Goal: Task Accomplishment & Management: Use online tool/utility

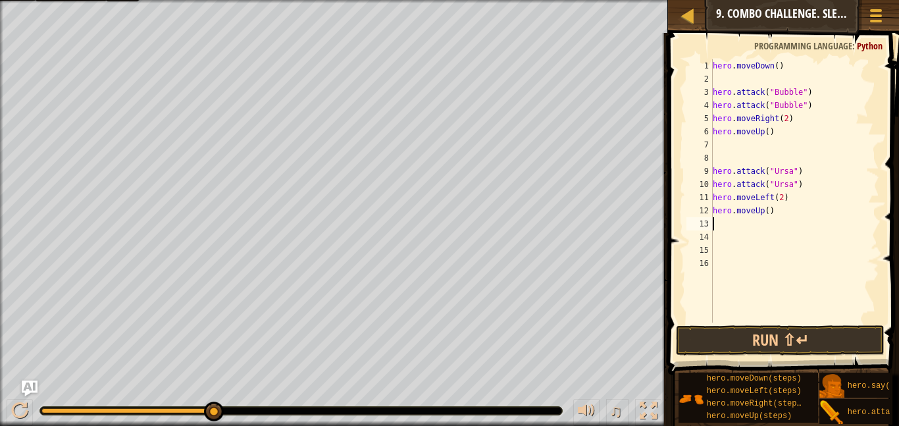
scroll to position [6, 0]
click at [20, 414] on div at bounding box center [19, 410] width 17 height 17
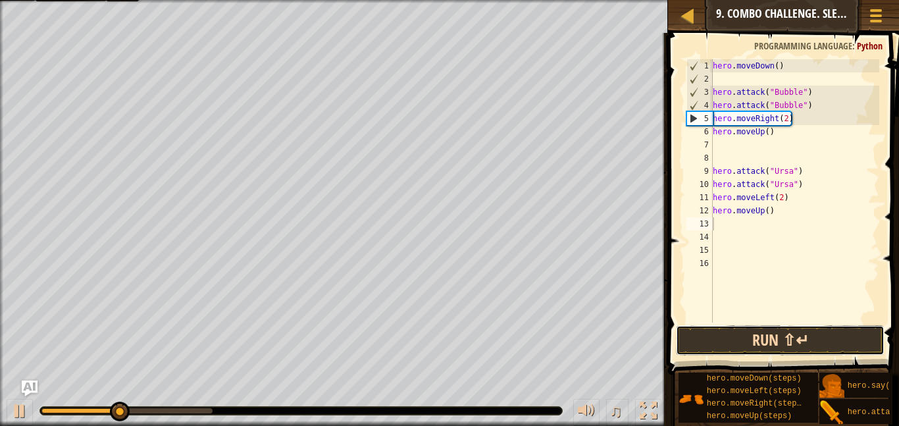
click at [733, 342] on button "Run ⇧↵" at bounding box center [780, 340] width 209 height 30
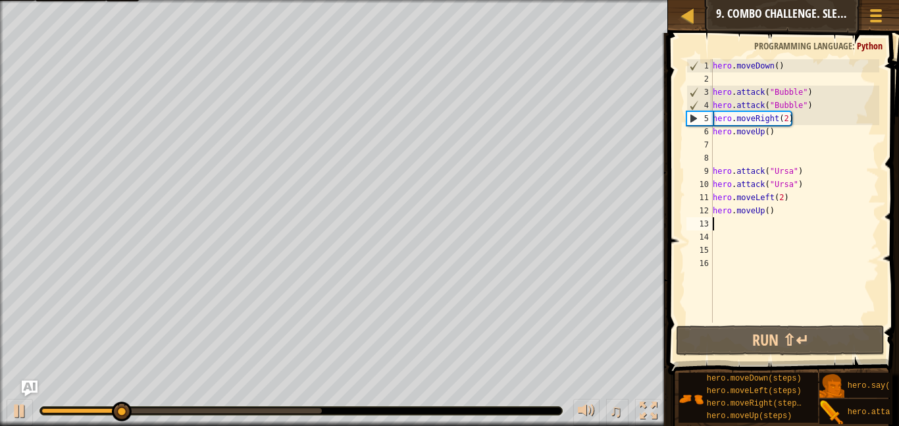
click at [773, 134] on div "hero . moveDown ( ) hero . attack ( "Bubble" ) hero . attack ( "Bubble" ) hero …" at bounding box center [794, 204] width 169 height 290
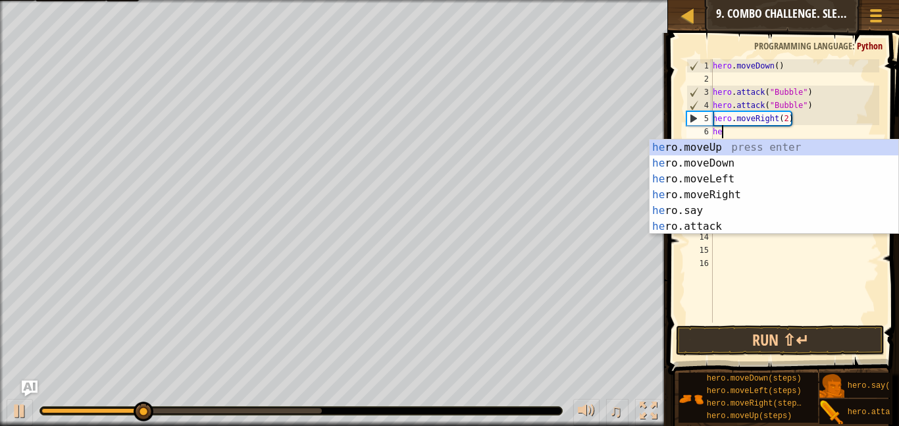
type textarea "h"
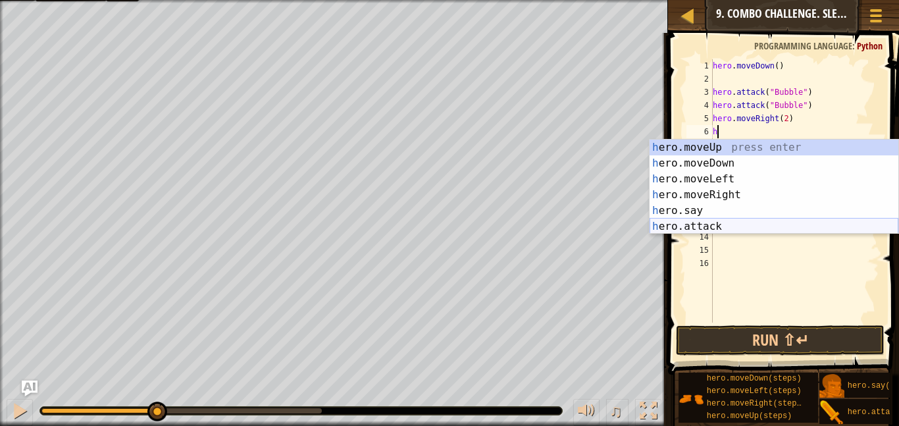
click at [727, 225] on div "h ero.moveUp press enter h ero.moveDown press enter h ero.moveLeft press enter …" at bounding box center [774, 203] width 249 height 126
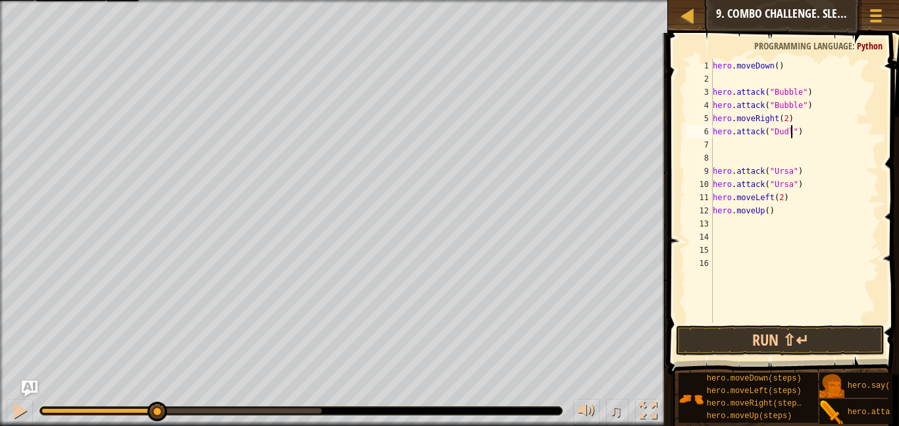
scroll to position [6, 12]
type textarea "hero.attack("Dudle")"
click at [727, 140] on div "hero . moveDown ( ) hero . attack ( "Bubble" ) hero . attack ( "Bubble" ) hero …" at bounding box center [794, 204] width 169 height 290
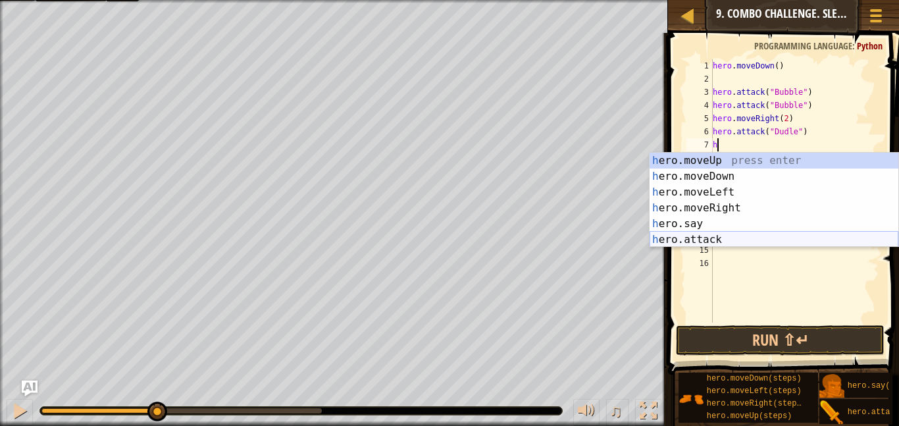
click at [712, 239] on div "h ero.moveUp press enter h ero.moveDown press enter h ero.moveLeft press enter …" at bounding box center [774, 216] width 249 height 126
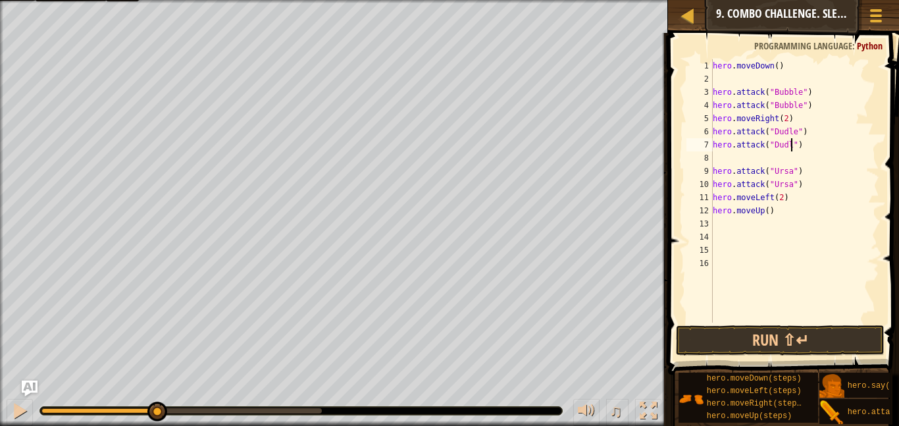
type textarea "hero.attack("Dudle")"
click at [729, 160] on div "hero . moveDown ( ) hero . attack ( "Bubble" ) hero . attack ( "Bubble" ) hero …" at bounding box center [794, 204] width 169 height 290
type textarea "h"
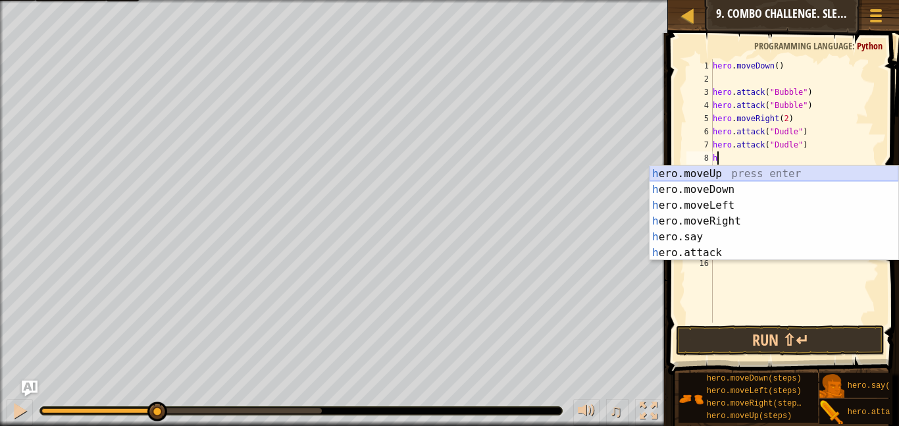
click at [714, 172] on div "h ero.moveUp press enter h ero.moveDown press enter h ero.moveLeft press enter …" at bounding box center [774, 229] width 249 height 126
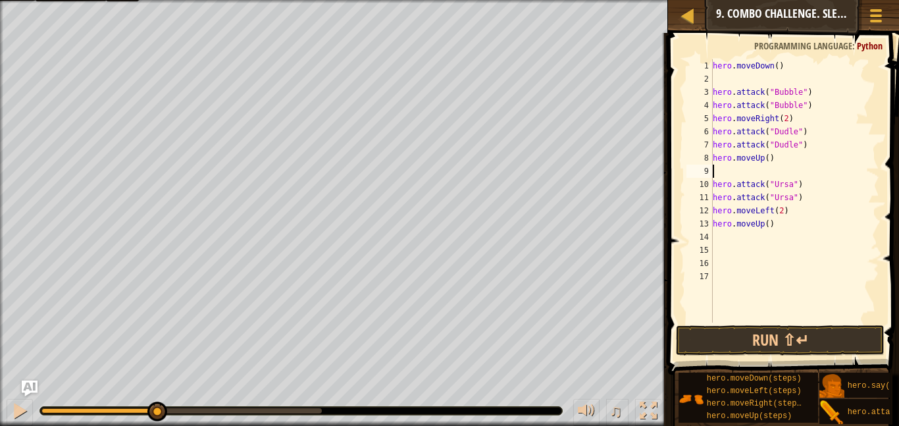
type textarea "hero.moveUp()"
click at [716, 227] on div "hero . moveDown ( ) hero . attack ( "Bubble" ) hero . attack ( "Bubble" ) hero …" at bounding box center [794, 204] width 169 height 290
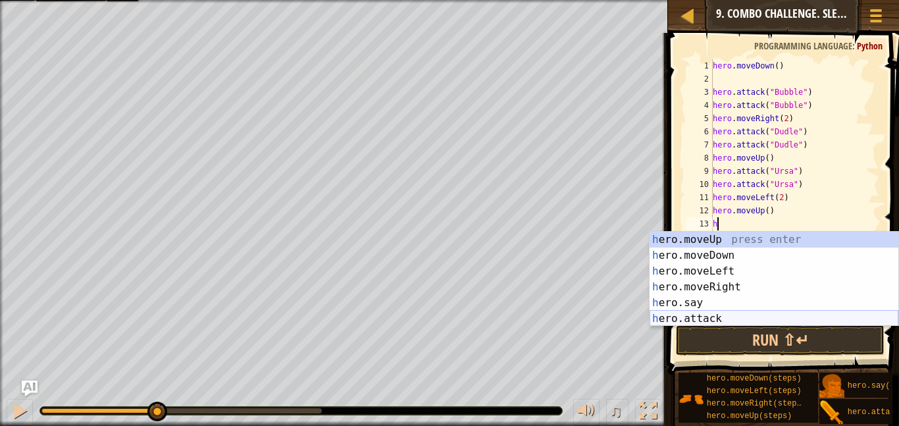
click at [722, 316] on div "h ero.moveUp press enter h ero.moveDown press enter h ero.moveLeft press enter …" at bounding box center [774, 295] width 249 height 126
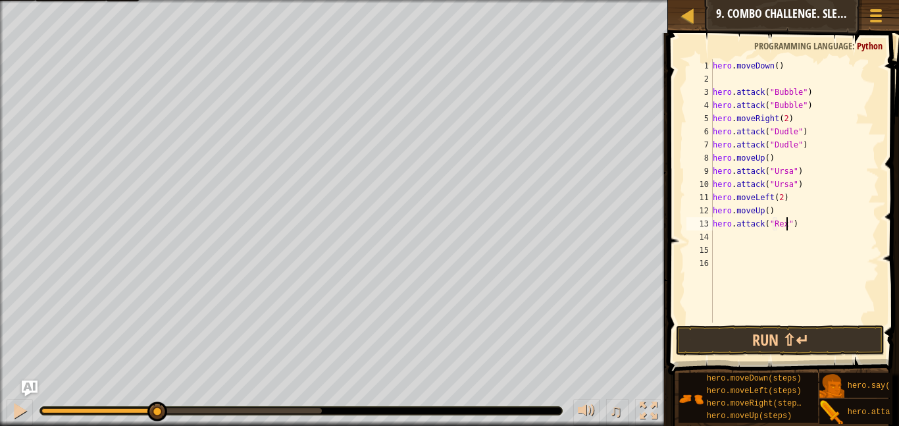
scroll to position [6, 11]
type textarea "hero.attack("Rexxar")"
click at [733, 233] on div "hero . moveDown ( ) hero . attack ( "Bubble" ) hero . attack ( "Bubble" ) hero …" at bounding box center [794, 204] width 169 height 290
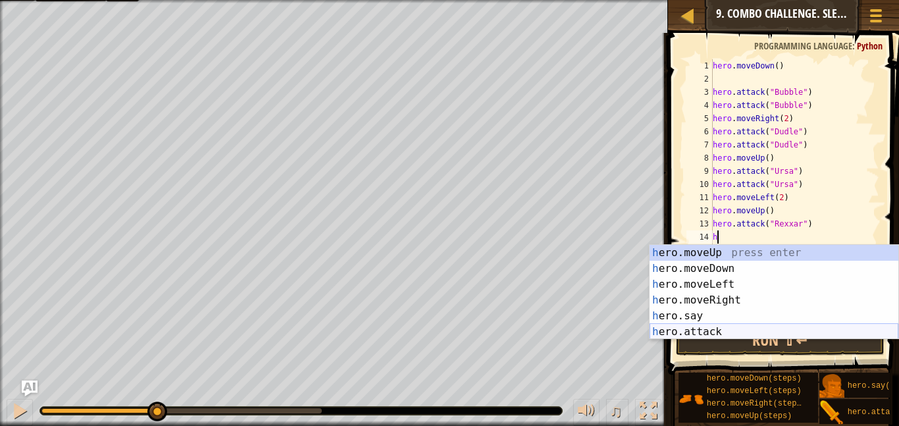
click at [718, 327] on div "h ero.moveUp press enter h ero.moveDown press enter h ero.moveLeft press enter …" at bounding box center [774, 308] width 249 height 126
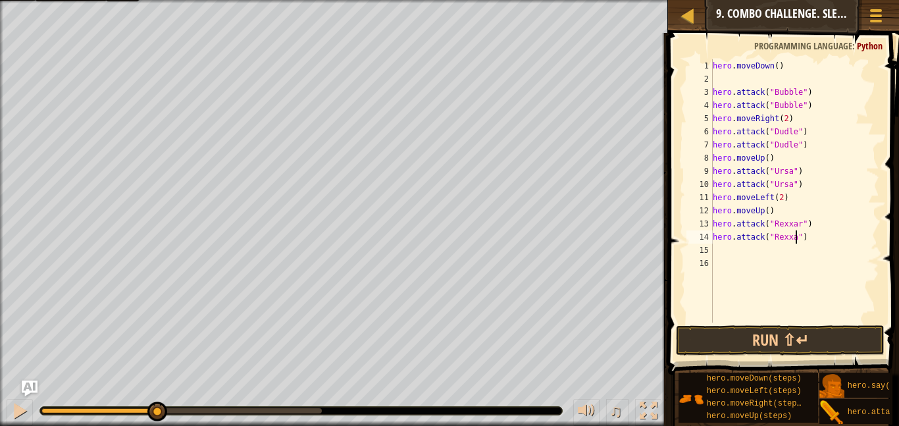
type textarea "hero.attack("Rexxar")"
click at [734, 246] on div "hero . moveDown ( ) hero . attack ( "Bubble" ) hero . attack ( "Bubble" ) hero …" at bounding box center [794, 204] width 169 height 290
type textarea "h"
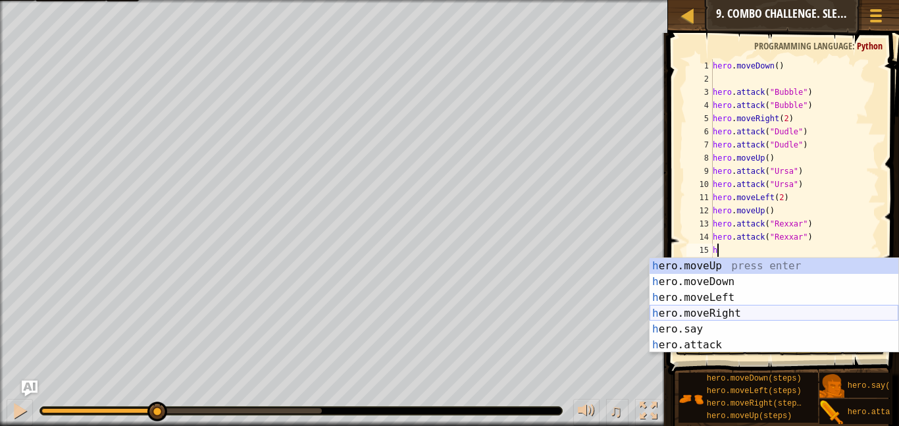
click at [735, 311] on div "h ero.moveUp press enter h ero.moveDown press enter h ero.moveLeft press enter …" at bounding box center [774, 321] width 249 height 126
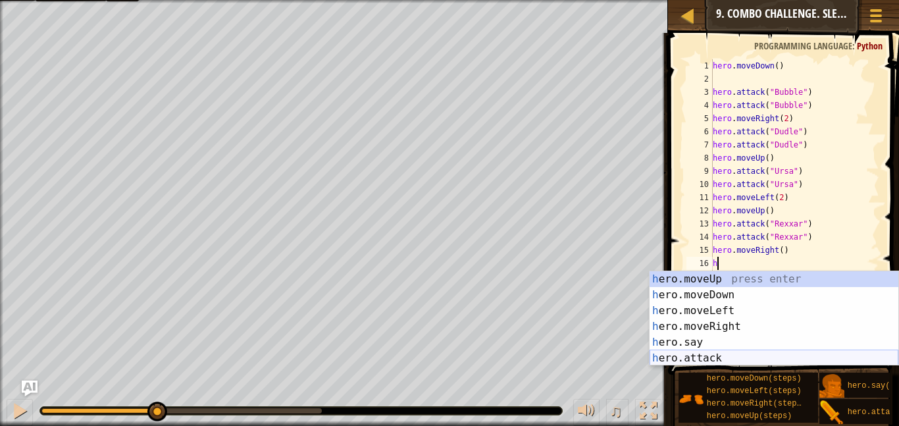
click at [700, 356] on div "h ero.moveUp press enter h ero.moveDown press enter h ero.moveLeft press enter …" at bounding box center [774, 334] width 249 height 126
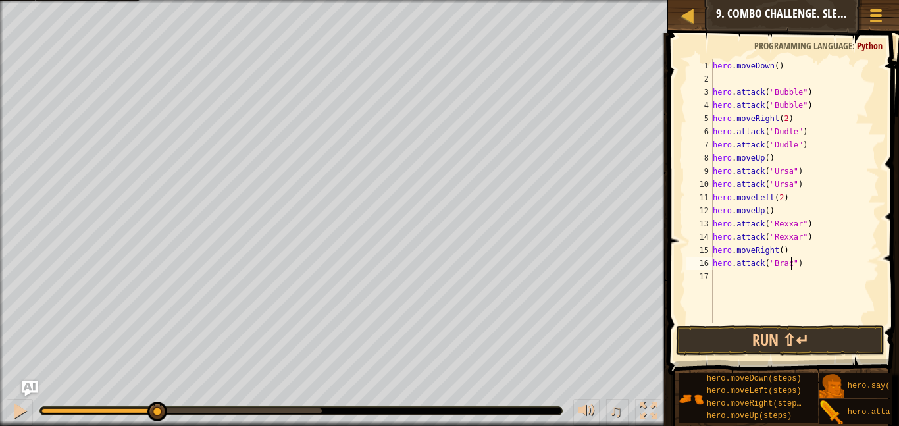
scroll to position [6, 12]
type textarea "hero.attack("Brack")"
click at [717, 281] on div "hero . moveDown ( ) hero . attack ( "Bubble" ) hero . attack ( "Bubble" ) hero …" at bounding box center [794, 204] width 169 height 290
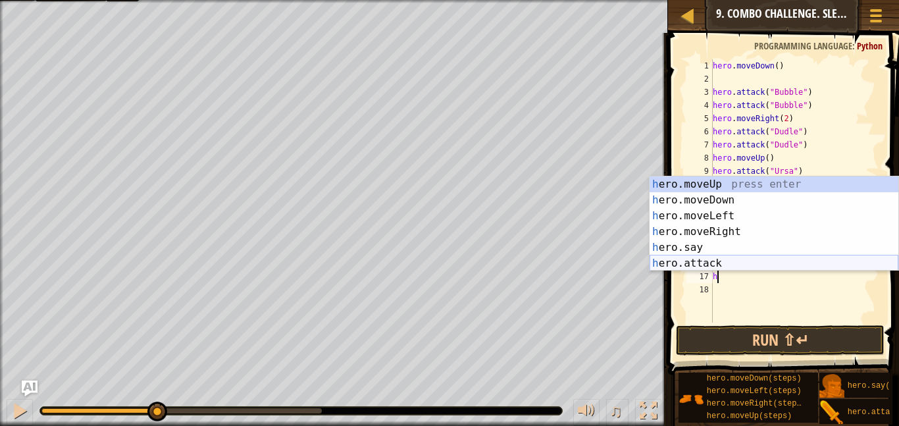
click at [718, 261] on div "h ero.moveUp press enter h ero.moveDown press enter h ero.moveLeft press enter …" at bounding box center [774, 239] width 249 height 126
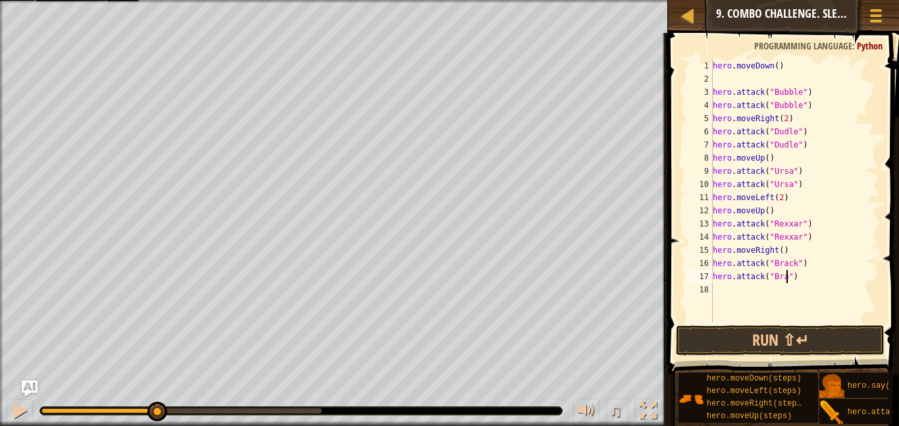
type textarea "hero.attack("Brack")"
click at [725, 294] on div "hero . moveDown ( ) hero . attack ( "Bubble" ) hero . attack ( "Bubble" ) hero …" at bounding box center [794, 204] width 169 height 290
type textarea "h"
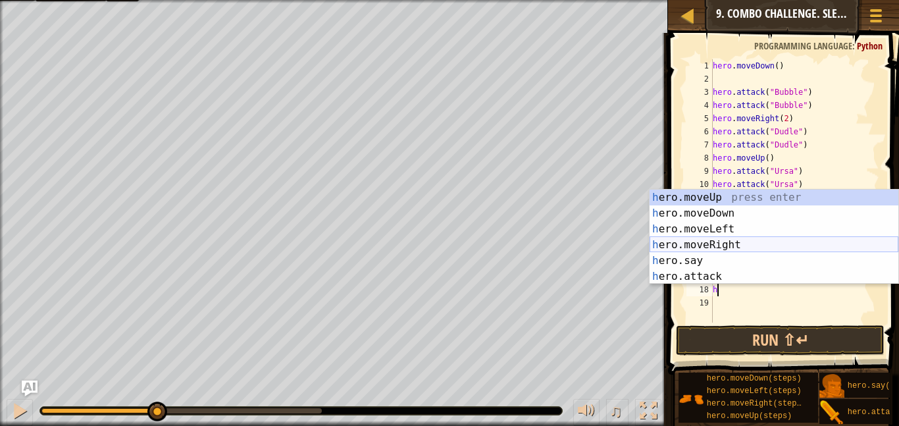
click at [736, 246] on div "h ero.moveUp press enter h ero.moveDown press enter h ero.moveLeft press enter …" at bounding box center [774, 253] width 249 height 126
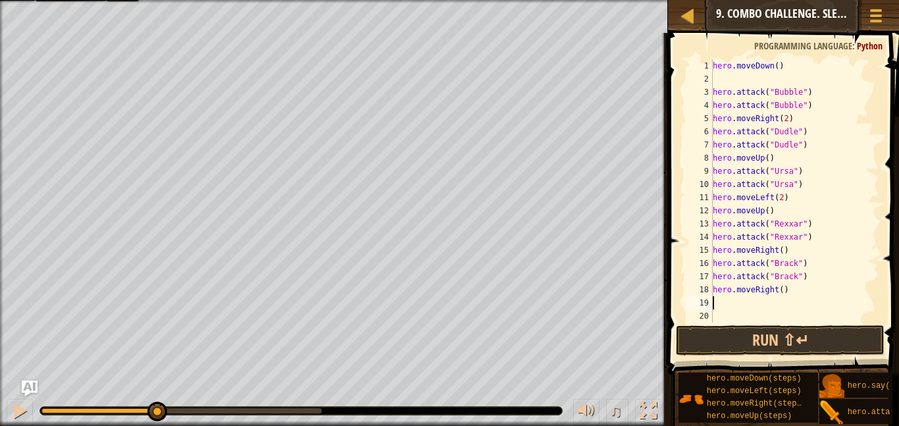
click at [783, 285] on div "hero . moveDown ( ) hero . attack ( "Bubble" ) hero . attack ( "Bubble" ) hero …" at bounding box center [794, 204] width 169 height 290
type textarea "hero.moveRight(2)"
click at [827, 331] on button "Run ⇧↵" at bounding box center [780, 340] width 209 height 30
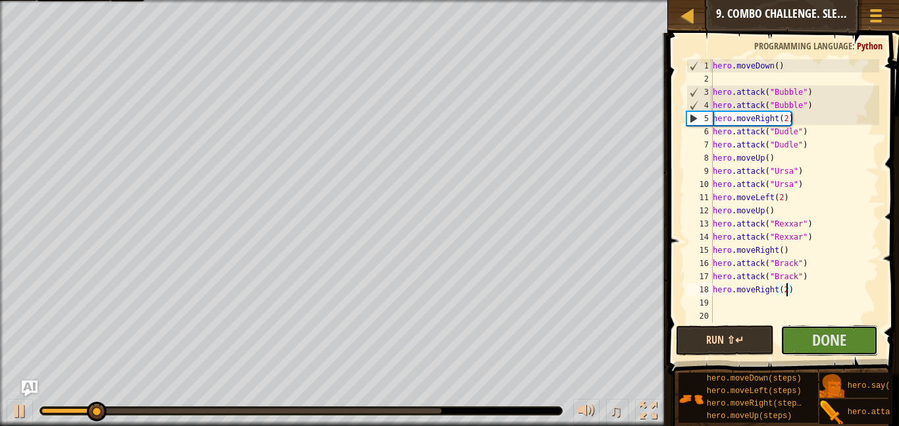
click at [827, 331] on span "Done" at bounding box center [829, 339] width 34 height 21
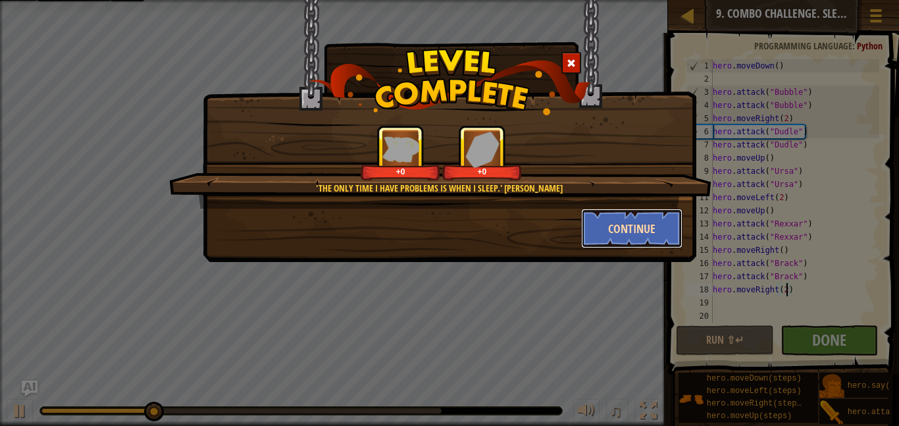
click at [650, 232] on button "Continue" at bounding box center [632, 229] width 102 height 40
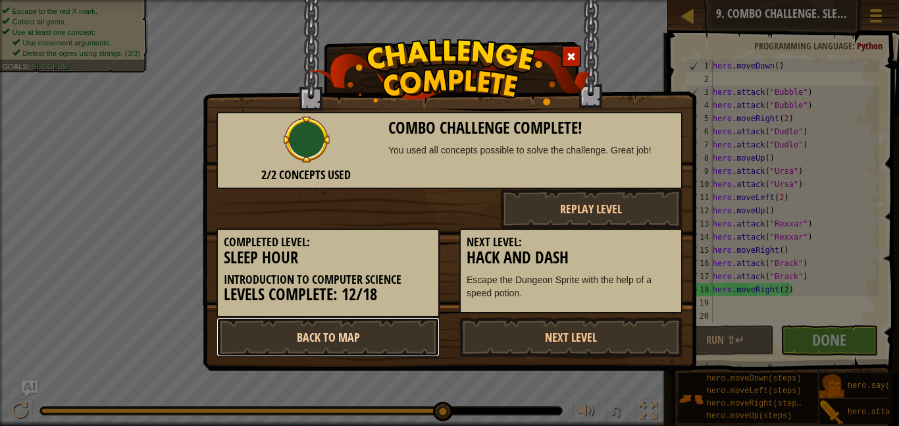
click at [338, 343] on link "Back to Map" at bounding box center [328, 337] width 223 height 40
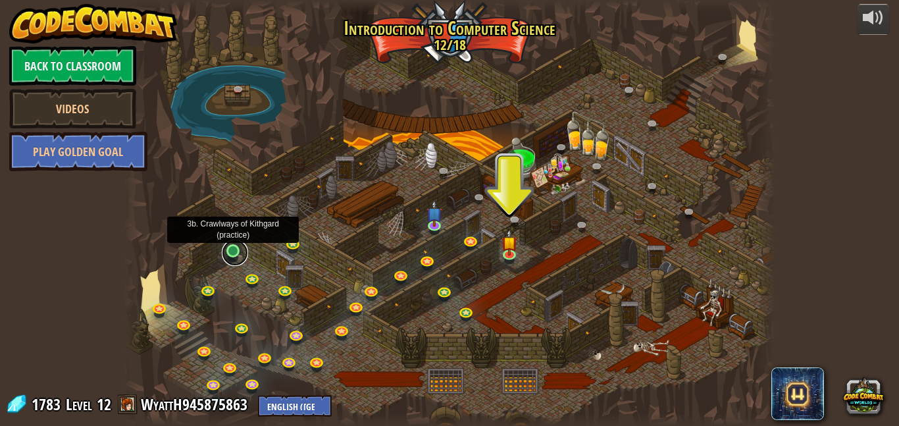
click at [240, 251] on link at bounding box center [235, 253] width 26 height 26
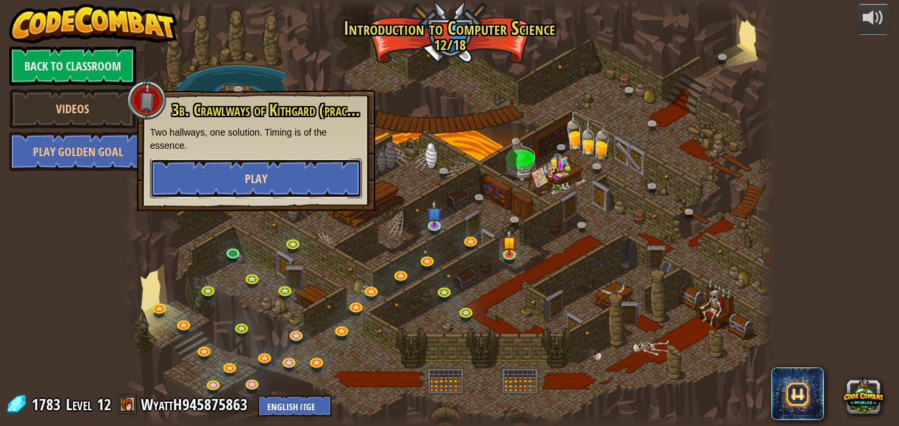
click at [262, 178] on span "Play" at bounding box center [256, 179] width 22 height 16
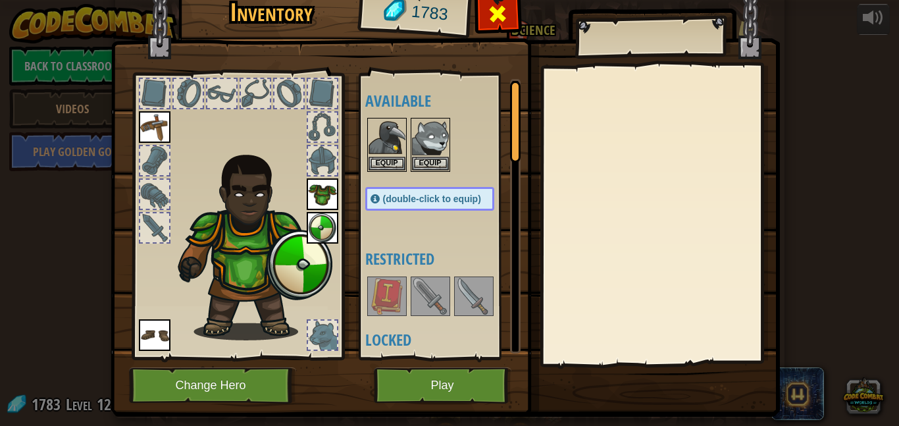
click at [493, 5] on span at bounding box center [497, 13] width 21 height 21
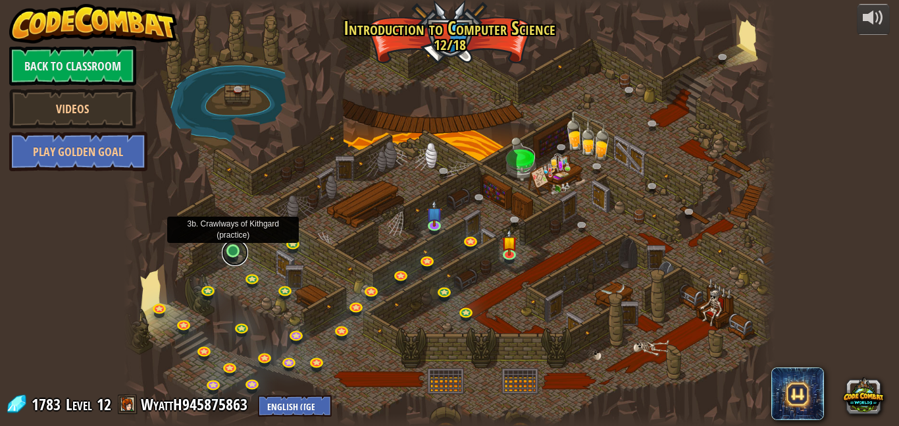
click at [240, 255] on link at bounding box center [235, 253] width 26 height 26
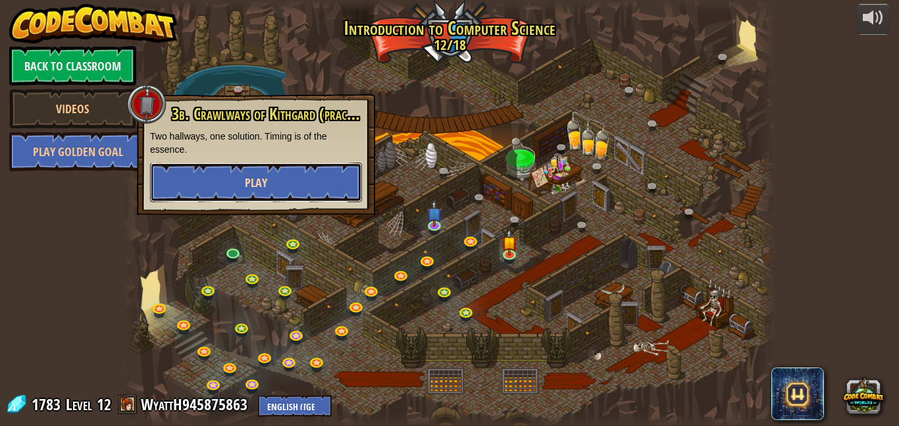
click at [246, 180] on span "Play" at bounding box center [256, 182] width 22 height 16
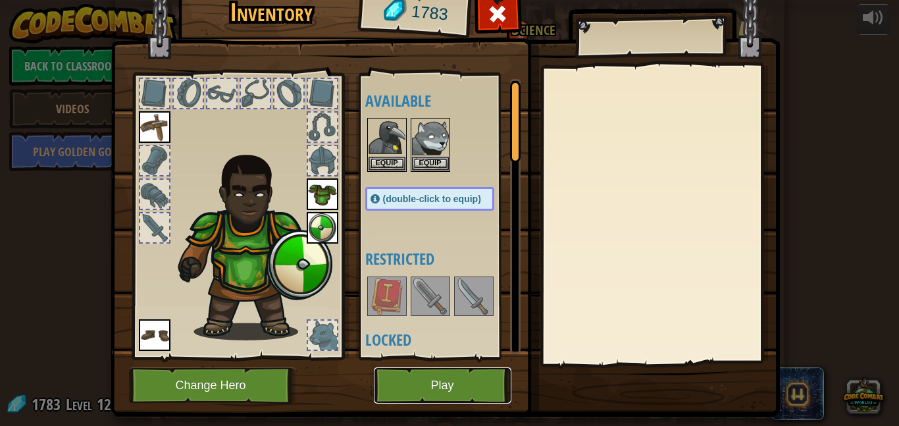
click at [461, 390] on button "Play" at bounding box center [443, 385] width 138 height 36
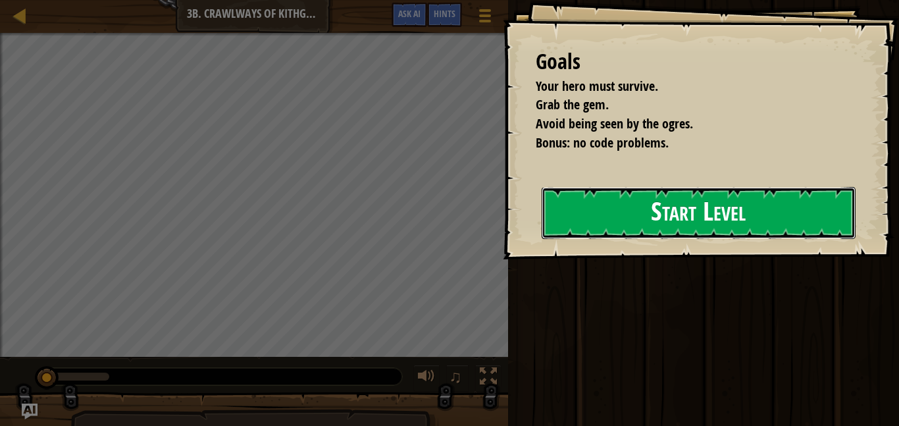
click at [613, 221] on button "Start Level" at bounding box center [699, 213] width 314 height 52
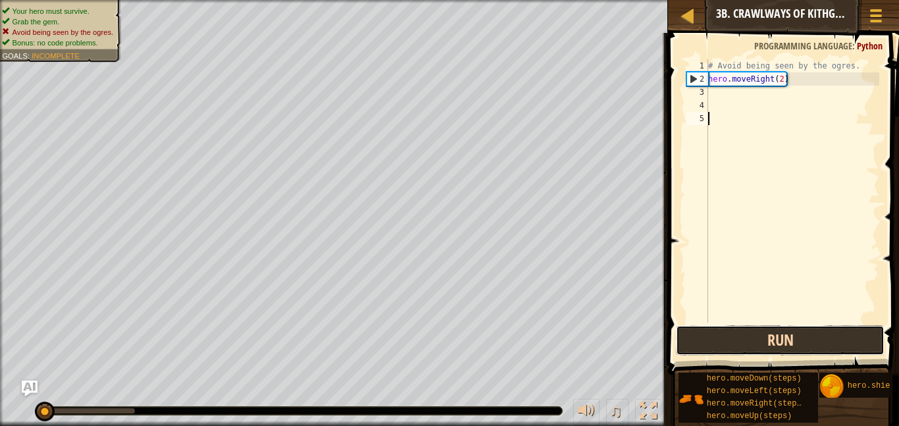
click at [778, 339] on button "Run" at bounding box center [780, 340] width 209 height 30
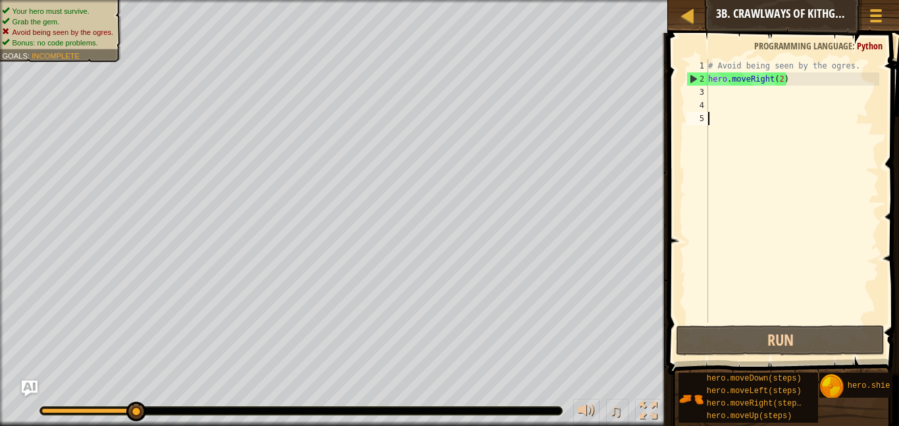
click at [733, 97] on div "# Avoid being seen by the ogres. hero . moveRight ( 2 )" at bounding box center [793, 204] width 174 height 290
type textarea "h"
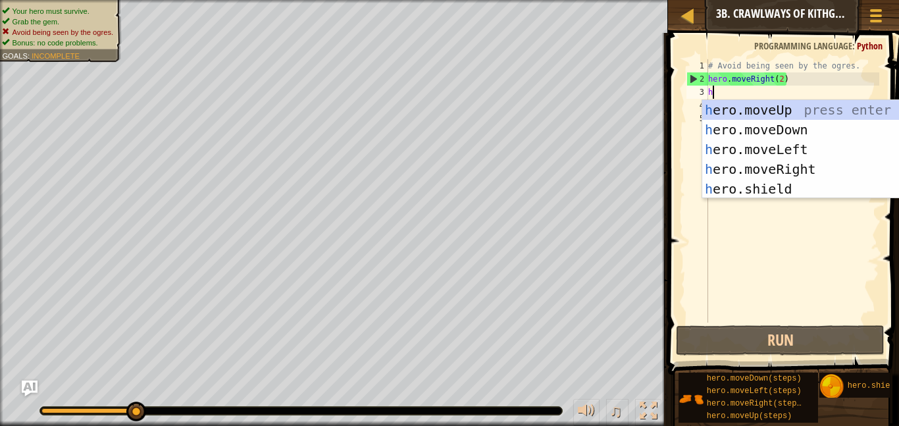
scroll to position [6, 0]
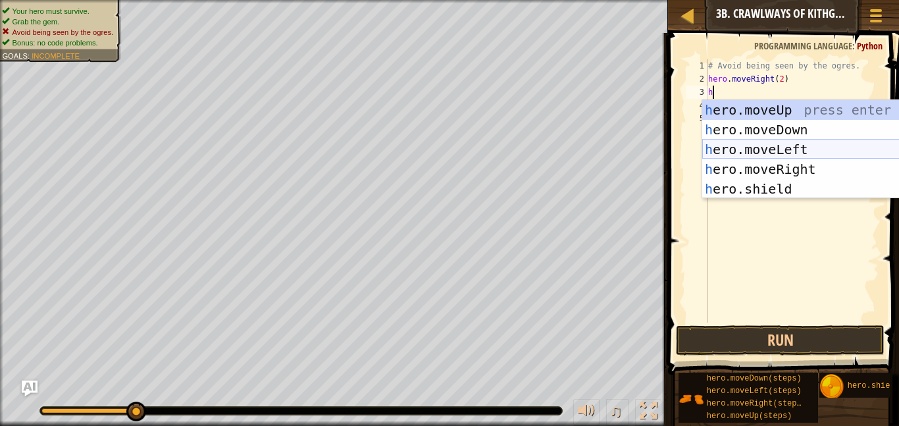
click at [802, 150] on div "h ero.moveUp press enter h ero.moveDown press enter h ero.moveLeft press enter …" at bounding box center [826, 169] width 249 height 138
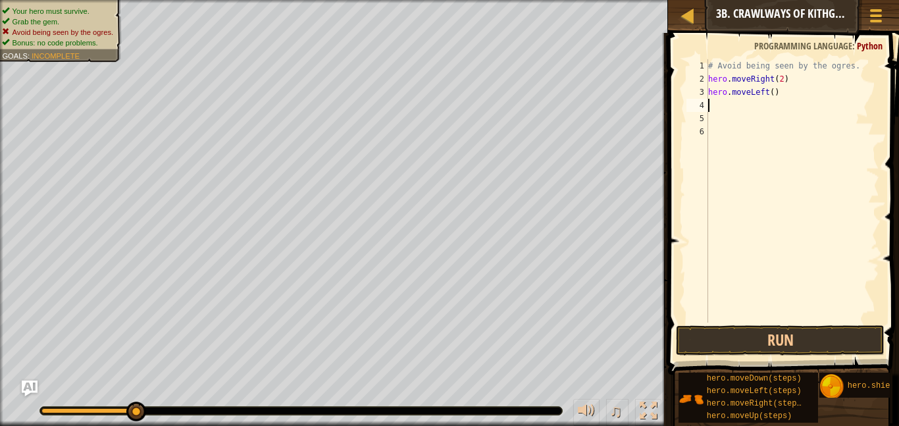
click at [772, 94] on div "# Avoid being seen by the ogres. hero . moveRight ( 2 ) hero . moveLeft ( )" at bounding box center [793, 204] width 174 height 290
click at [816, 333] on button "Run" at bounding box center [780, 340] width 209 height 30
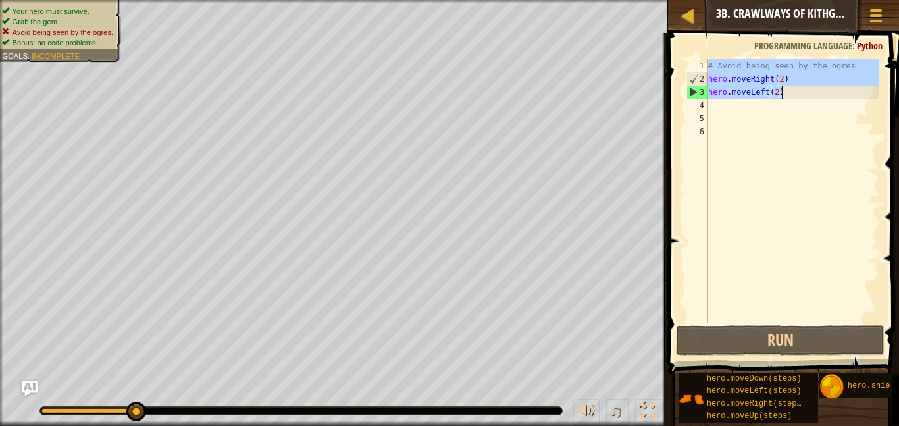
drag, startPoint x: 709, startPoint y: 64, endPoint x: 799, endPoint y: 95, distance: 94.7
click at [799, 95] on div "# Avoid being seen by the ogres. hero . moveRight ( 2 ) hero . moveLeft ( 2 )" at bounding box center [793, 204] width 174 height 290
type textarea "hero.moveRight(2) hero.moveLeft(2)"
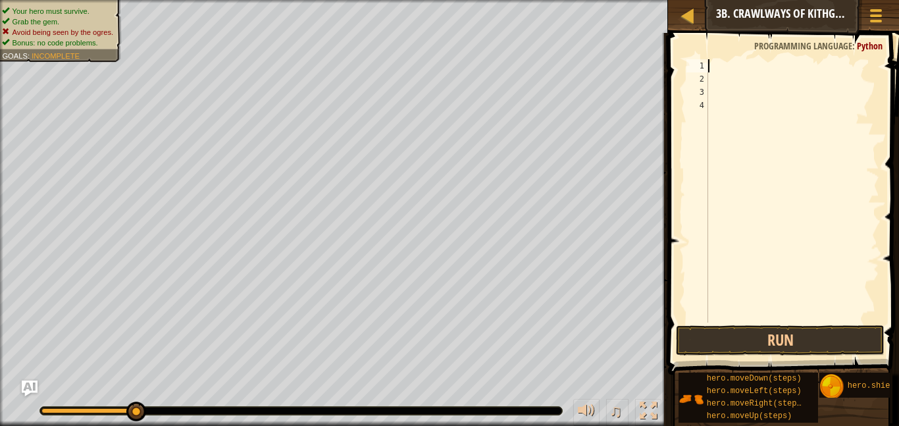
type textarea "h"
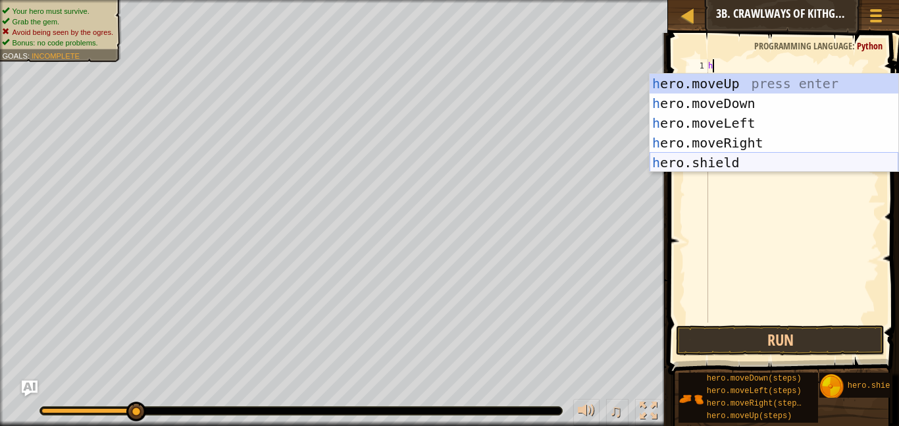
click at [751, 157] on div "h ero.moveUp press enter h ero.moveDown press enter h ero.moveLeft press enter …" at bounding box center [774, 143] width 249 height 138
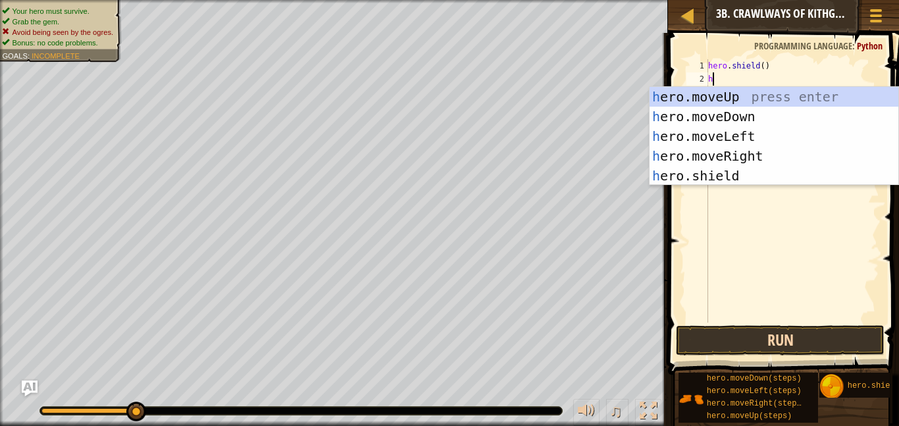
type textarea "h"
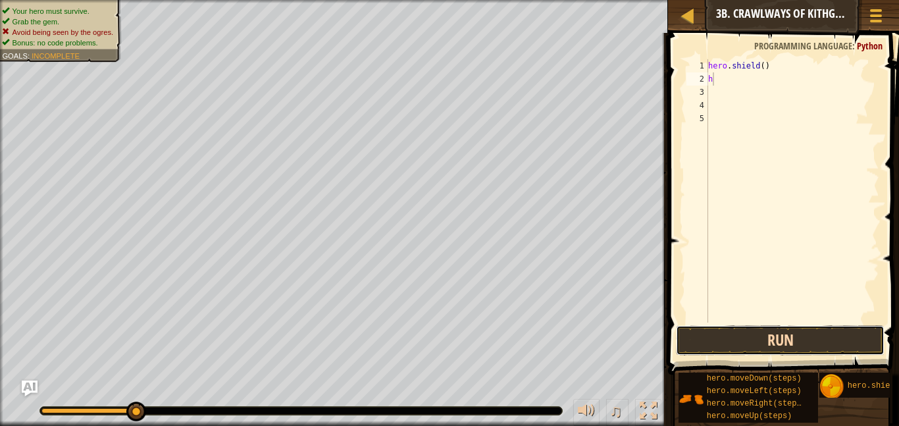
click at [762, 338] on button "Run" at bounding box center [780, 340] width 209 height 30
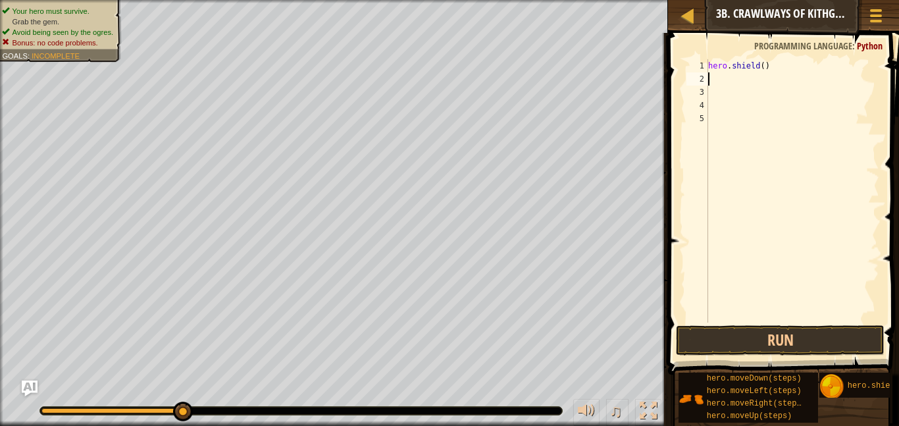
type textarea "h"
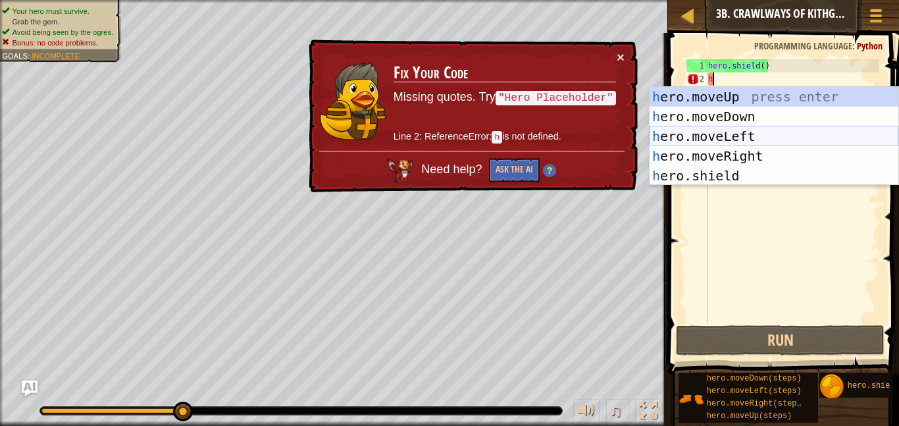
click at [758, 132] on div "h ero.moveUp press enter h ero.moveDown press enter h ero.moveLeft press enter …" at bounding box center [774, 156] width 249 height 138
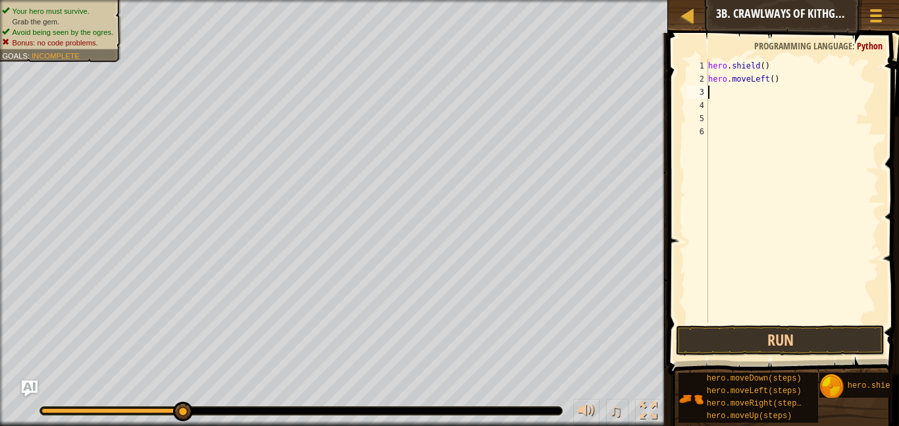
click at [774, 79] on div "hero . shield ( ) hero . moveLeft ( )" at bounding box center [793, 204] width 174 height 290
type textarea "hero.moveLeft(2)"
click at [840, 343] on button "Run" at bounding box center [780, 340] width 209 height 30
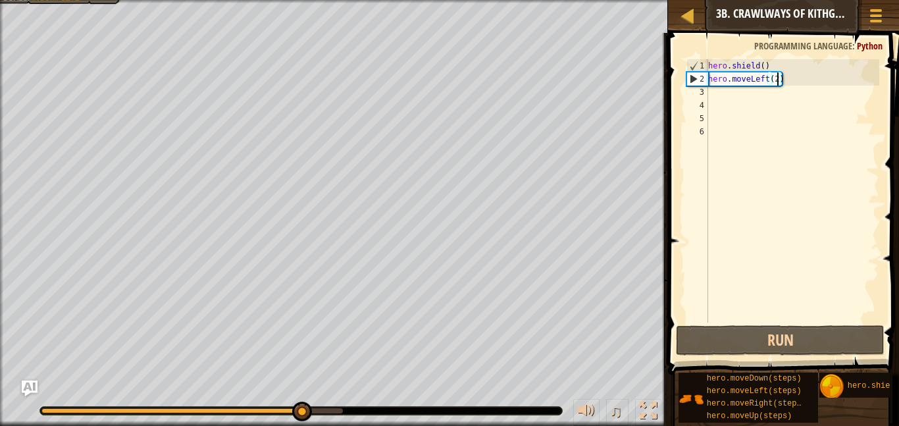
click at [737, 92] on div "hero . shield ( ) hero . moveLeft ( 2 )" at bounding box center [793, 204] width 174 height 290
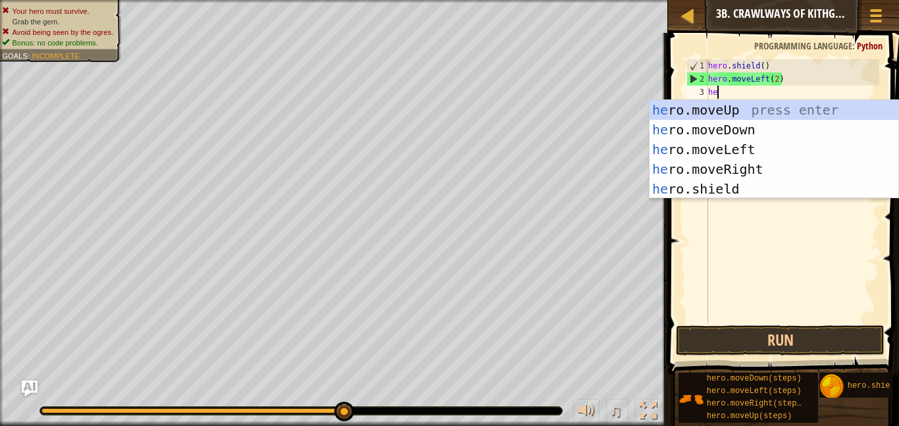
type textarea "her"
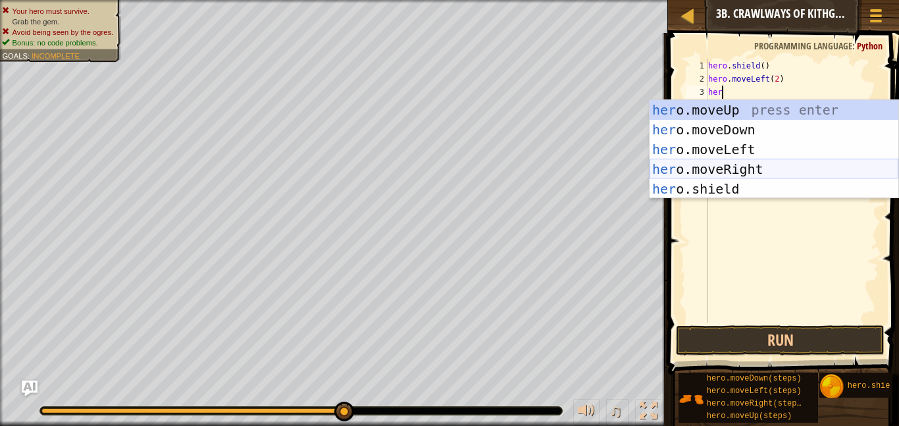
click at [764, 171] on div "her o.moveUp press enter her o.moveDown press enter her o.moveLeft press enter …" at bounding box center [774, 169] width 249 height 138
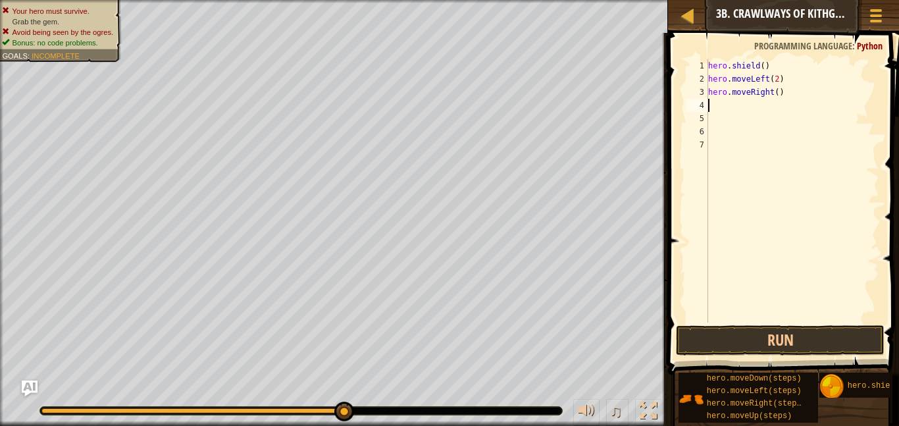
click at [779, 98] on div "hero . shield ( ) hero . moveLeft ( 2 ) hero . moveRight ( )" at bounding box center [793, 204] width 174 height 290
type textarea "hero.moveRight(2)"
click at [838, 347] on button "Run" at bounding box center [780, 340] width 209 height 30
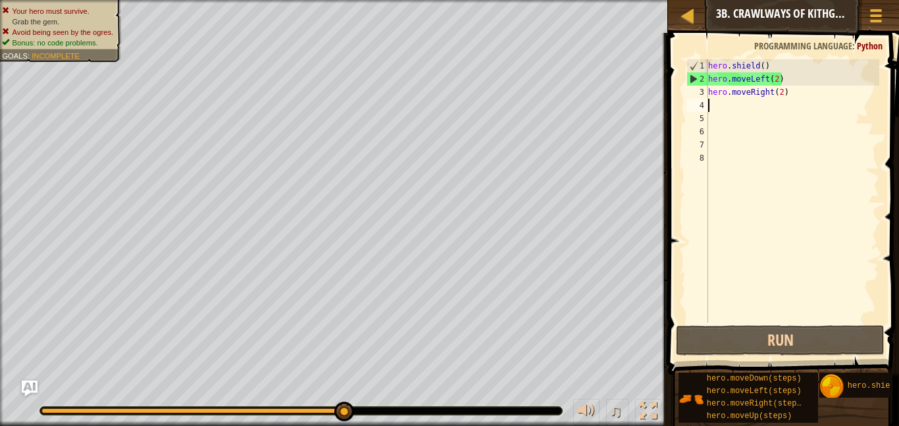
click at [777, 77] on div "hero . shield ( ) hero . moveLeft ( 2 ) hero . moveRight ( 2 )" at bounding box center [793, 204] width 174 height 290
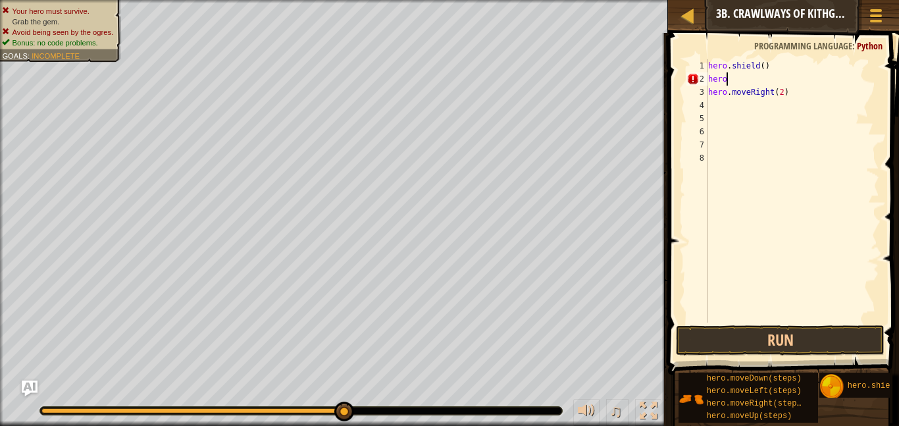
type textarea "h"
click at [793, 323] on span at bounding box center [785, 185] width 242 height 381
click at [798, 333] on button "Run" at bounding box center [780, 340] width 209 height 30
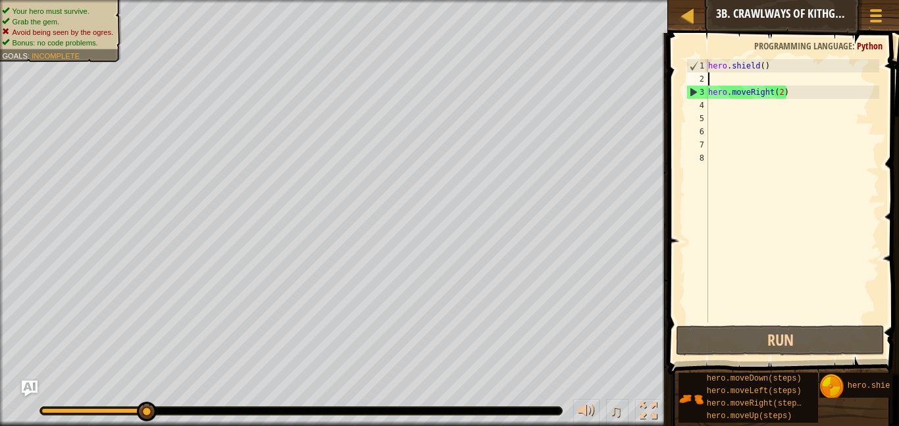
click at [762, 65] on div "hero . shield ( ) hero . moveRight ( 2 )" at bounding box center [793, 204] width 174 height 290
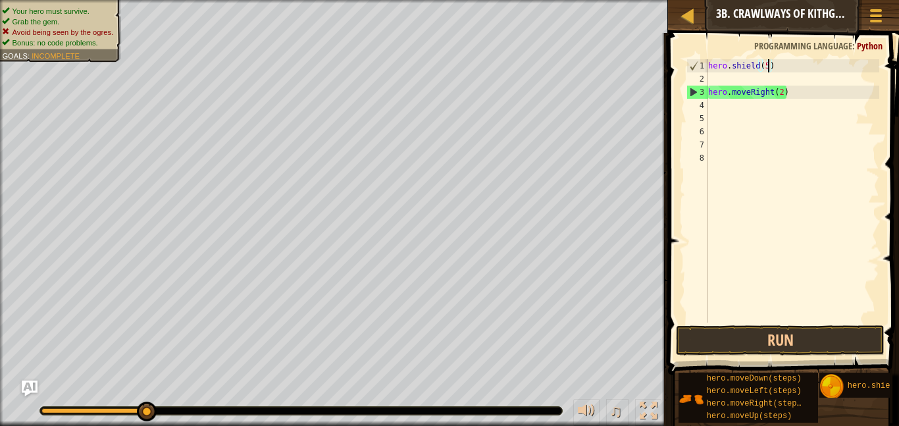
scroll to position [6, 9]
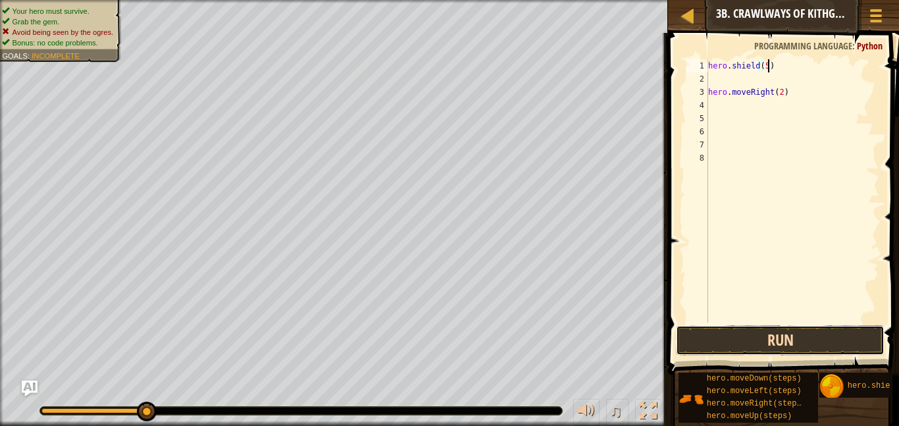
click at [799, 338] on button "Run" at bounding box center [780, 340] width 209 height 30
click at [818, 337] on button "Run" at bounding box center [780, 340] width 209 height 30
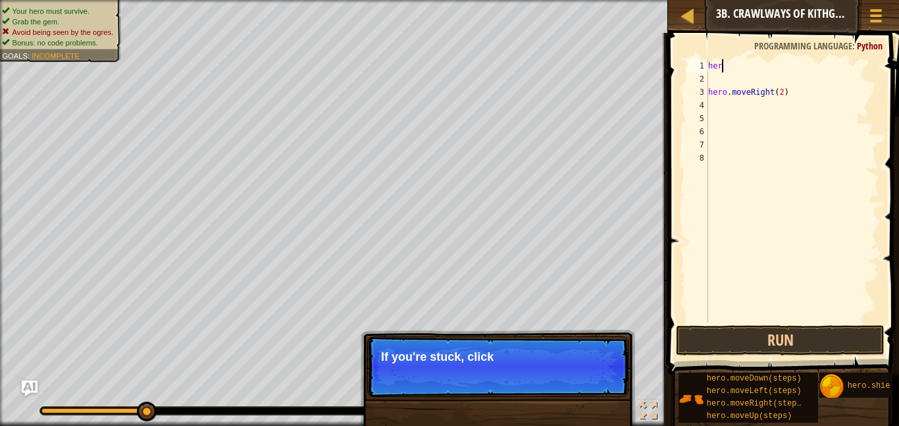
scroll to position [6, 1]
type textarea "h"
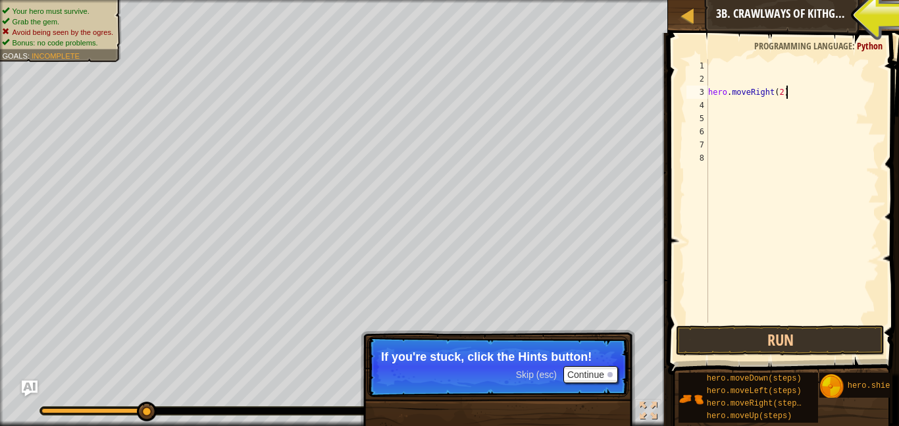
click at [794, 93] on div "hero . moveRight ( 2 )" at bounding box center [793, 204] width 174 height 290
type textarea "h"
click at [756, 69] on div at bounding box center [793, 204] width 174 height 290
type textarea "h"
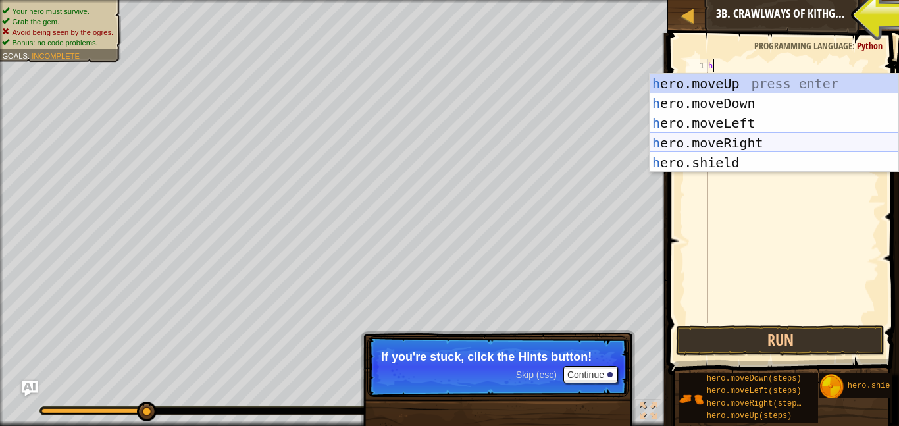
click at [720, 138] on div "h ero.moveUp press enter h ero.moveDown press enter h ero.moveLeft press enter …" at bounding box center [774, 143] width 249 height 138
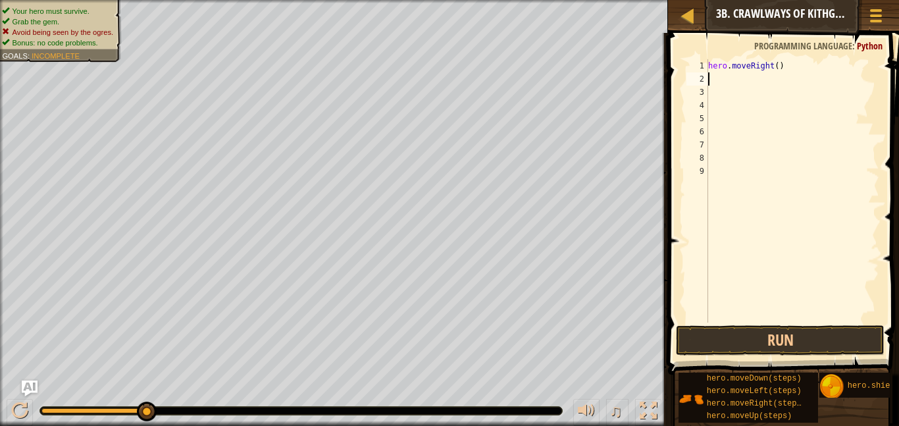
type textarea "h"
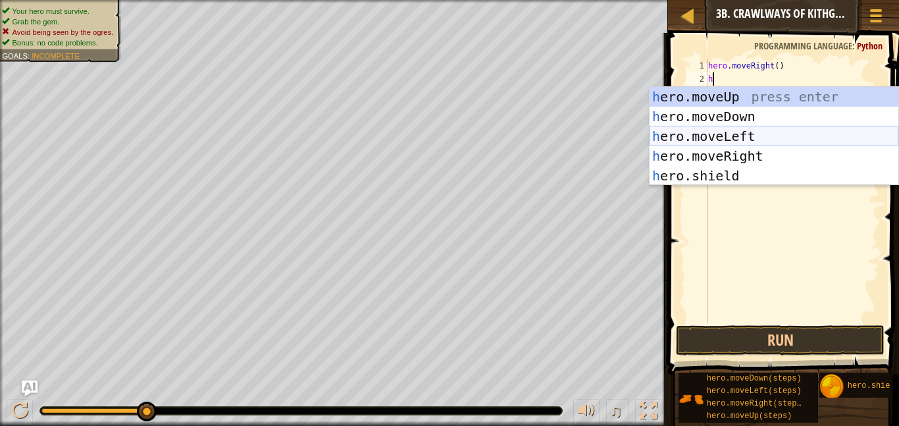
click at [730, 138] on div "h ero.moveUp press enter h ero.moveDown press enter h ero.moveLeft press enter …" at bounding box center [774, 156] width 249 height 138
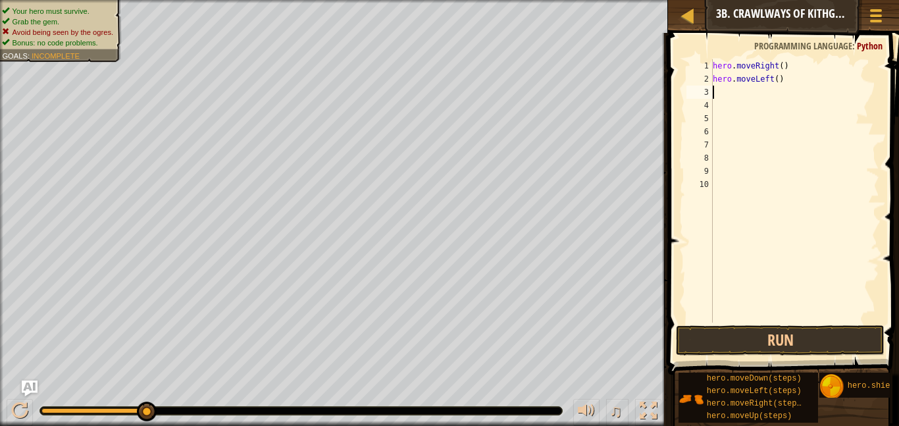
type textarea "h"
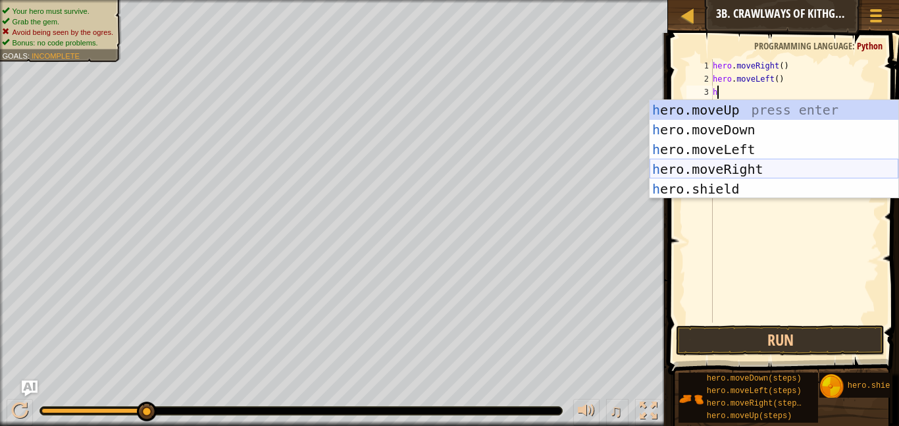
click at [760, 167] on div "h ero.moveUp press enter h ero.moveDown press enter h ero.moveLeft press enter …" at bounding box center [774, 169] width 249 height 138
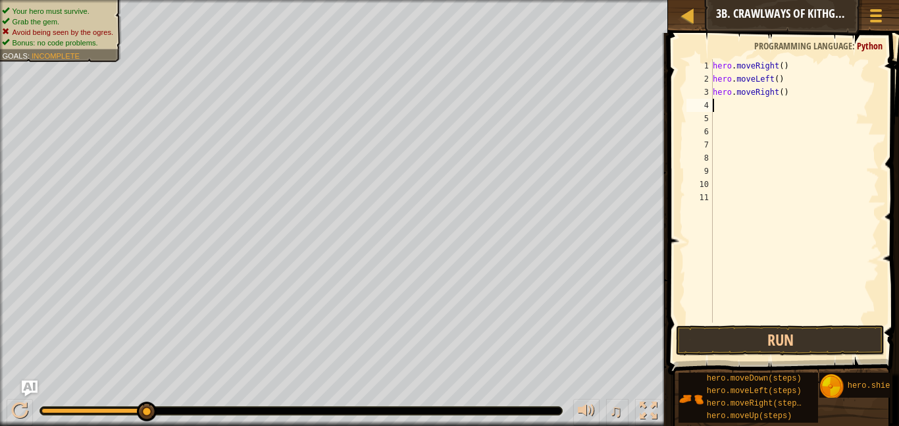
click at [781, 93] on div "hero . moveRight ( ) hero . moveLeft ( ) hero . moveRight ( )" at bounding box center [794, 204] width 169 height 290
type textarea "hero.moveRight(2)"
click at [785, 338] on button "Run" at bounding box center [780, 340] width 209 height 30
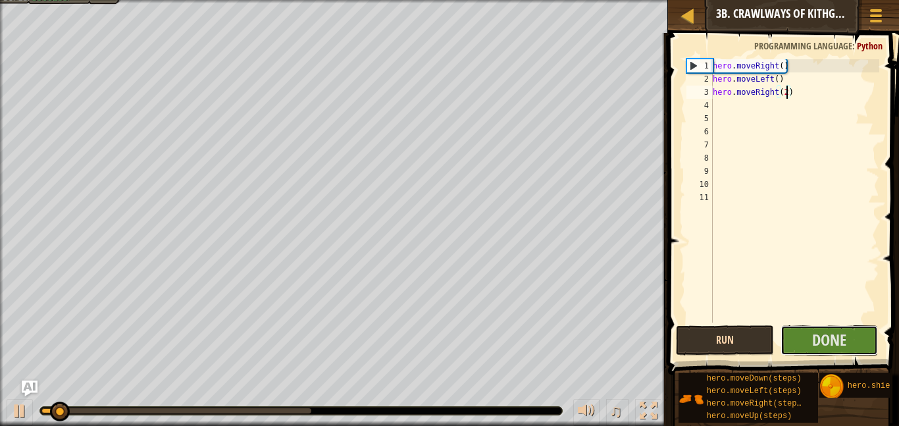
click at [785, 338] on button "Done" at bounding box center [830, 340] width 98 height 30
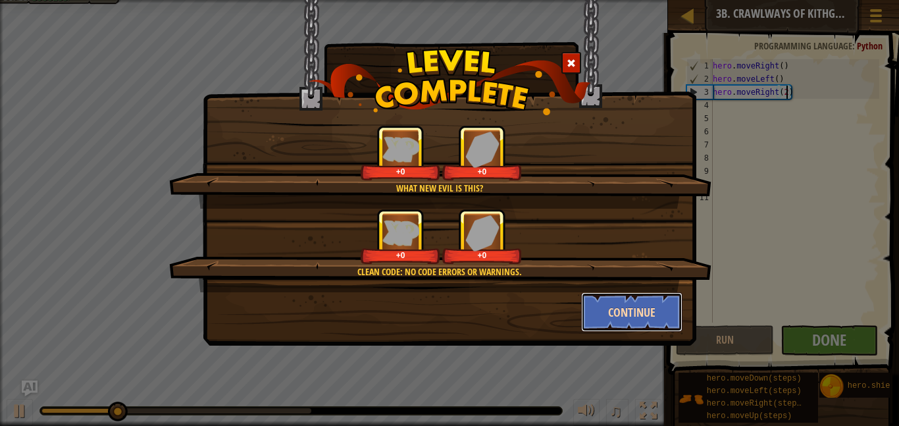
click at [647, 306] on button "Continue" at bounding box center [632, 312] width 102 height 40
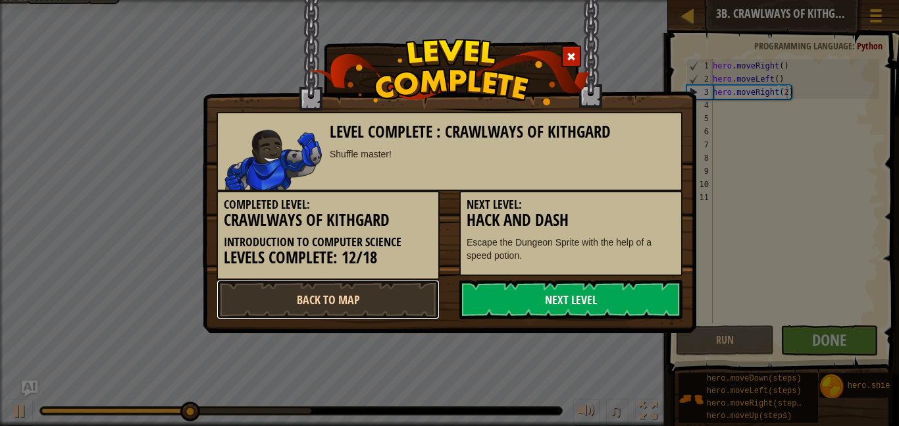
click at [379, 307] on link "Back to Map" at bounding box center [328, 300] width 223 height 40
